Goal: Task Accomplishment & Management: Use online tool/utility

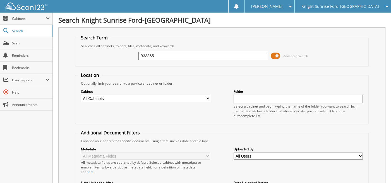
type input "B33365"
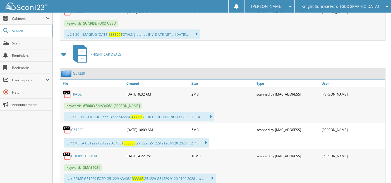
scroll to position [332, 0]
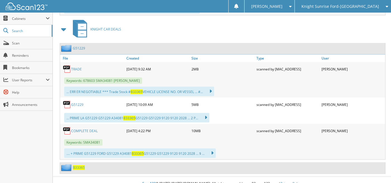
click at [81, 128] on link "COMPLETE DEAL" at bounding box center [84, 130] width 27 height 5
